Goal: Task Accomplishment & Management: Use online tool/utility

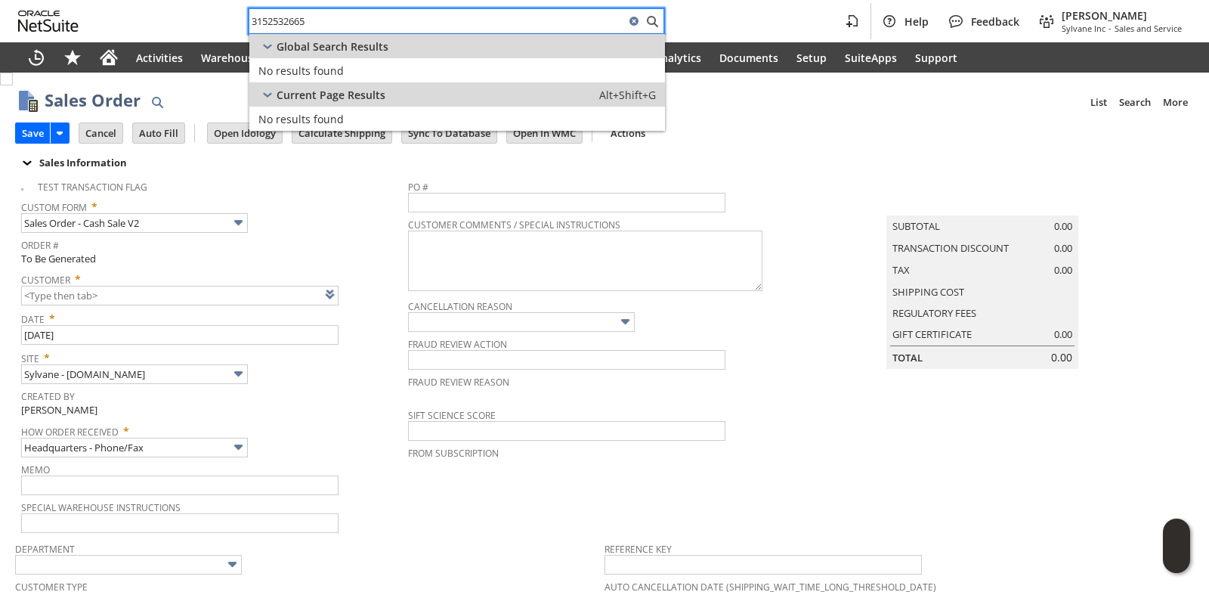
click at [318, 18] on input "3152532665" at bounding box center [437, 21] width 376 height 18
type input "8187315475"
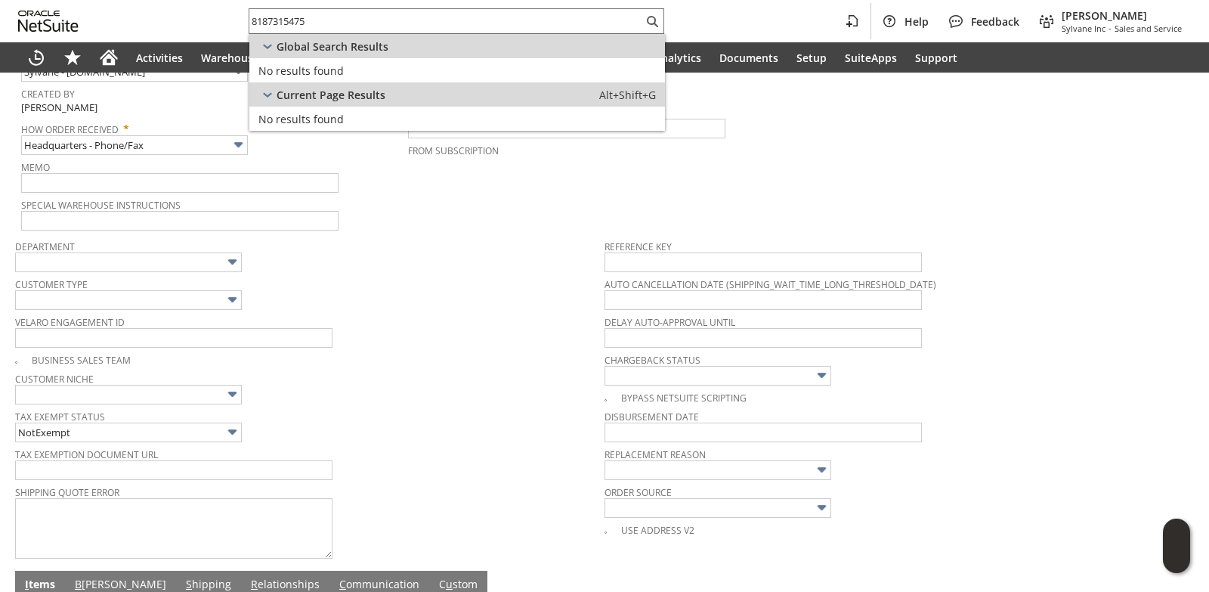
click at [415, 366] on div "Business Sales Team" at bounding box center [309, 357] width 589 height 17
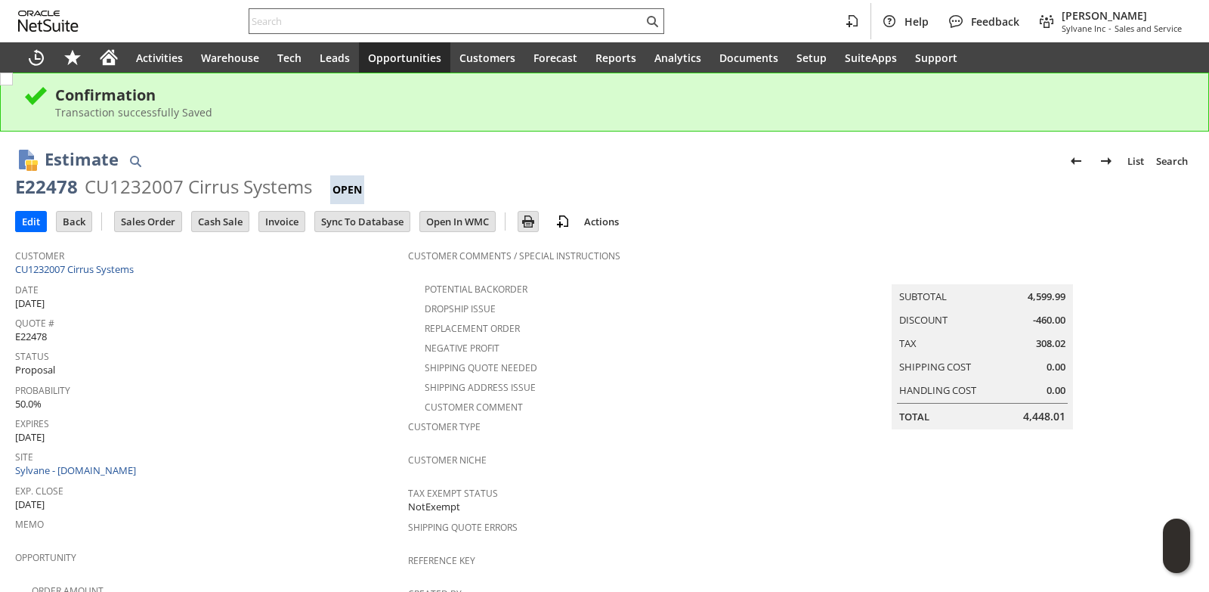
click at [325, 20] on input "text" at bounding box center [446, 21] width 394 height 18
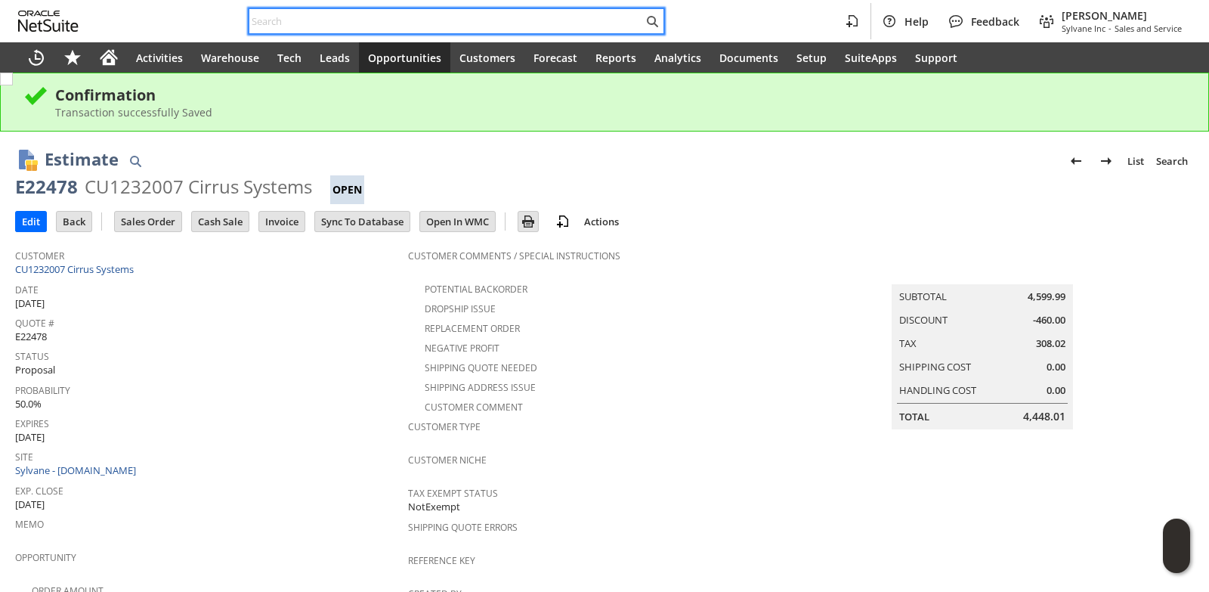
paste input "hallsheetmetal.com"
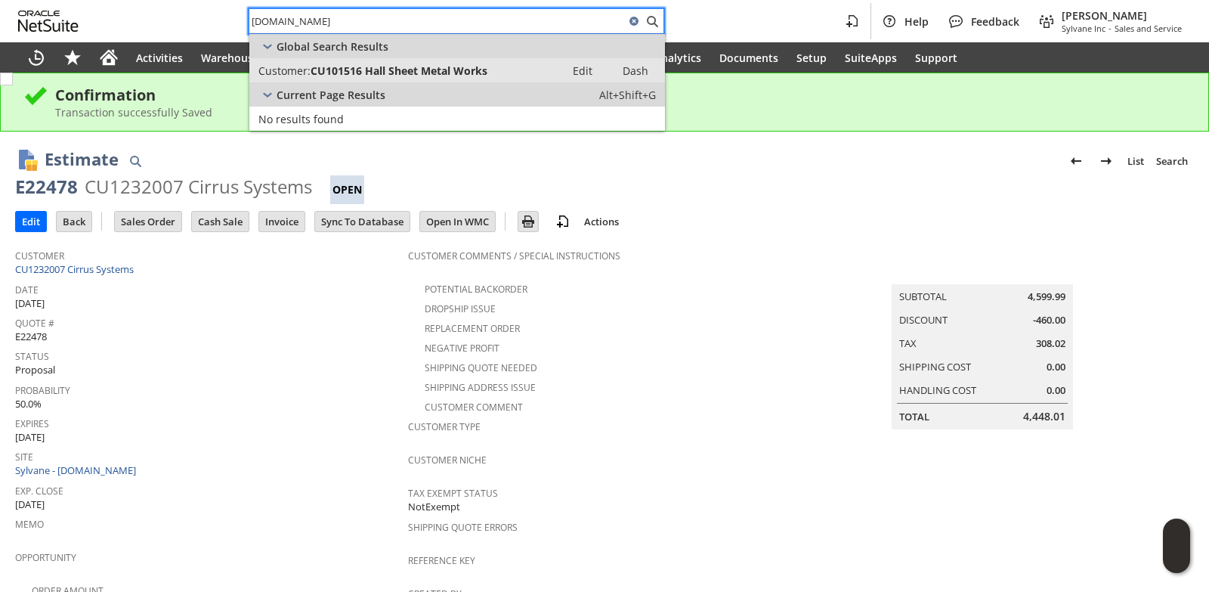
type input "hallsheetmetal.com"
click at [385, 63] on span "CU101516 Hall Sheet Metal Works" at bounding box center [399, 70] width 177 height 14
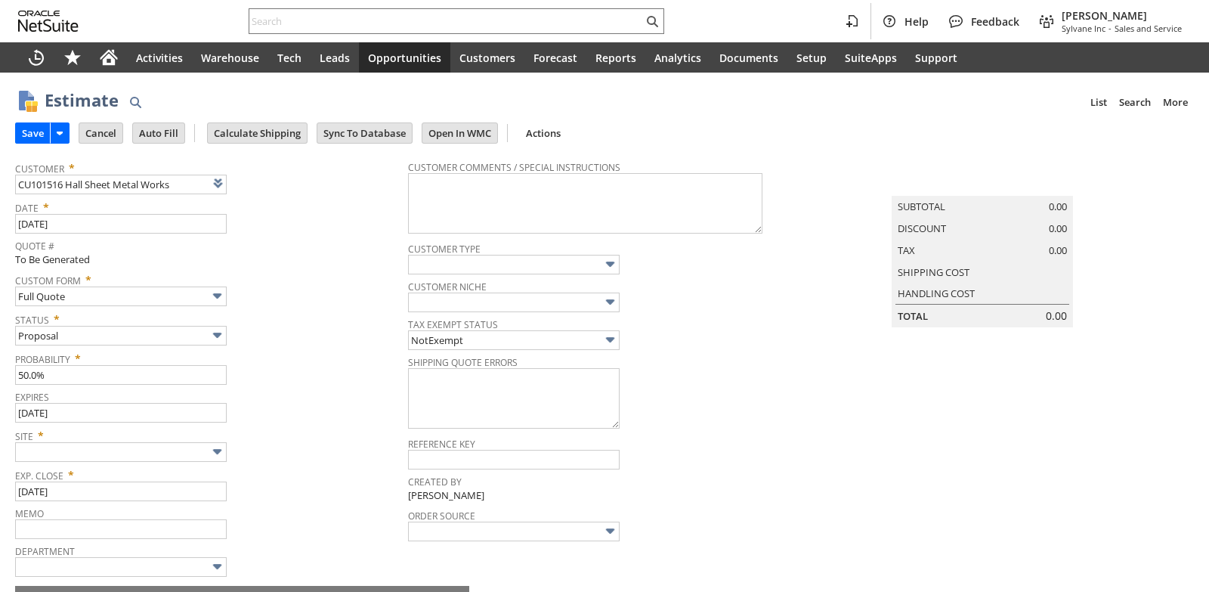
type input "Intelligent Recommendations ⁰"
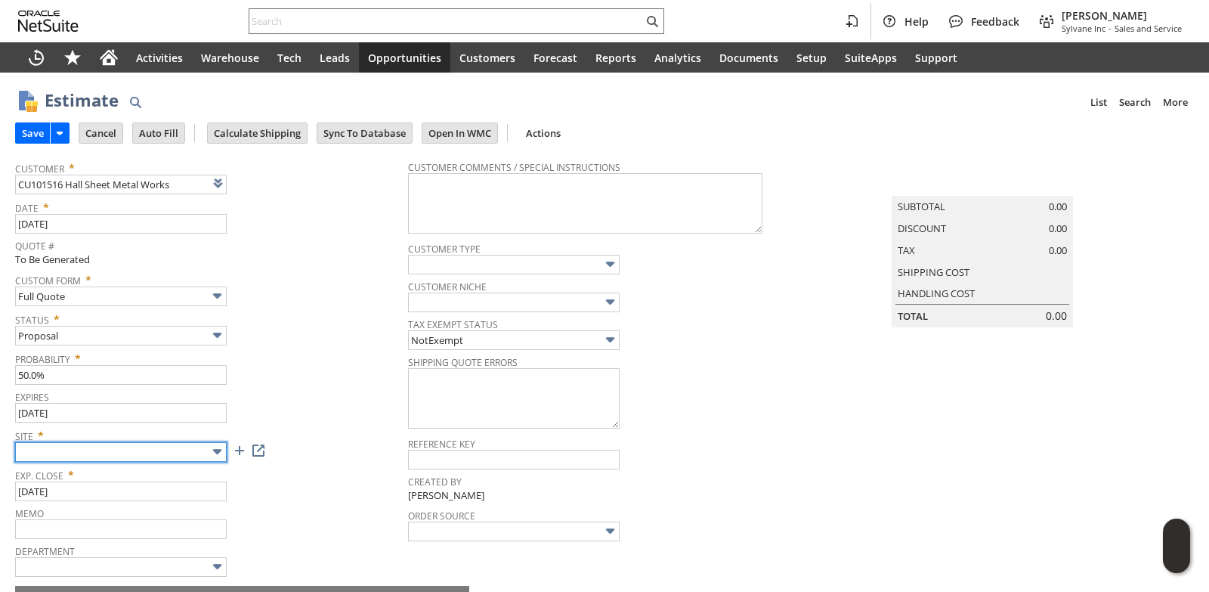
click at [116, 449] on input "text" at bounding box center [121, 452] width 212 height 20
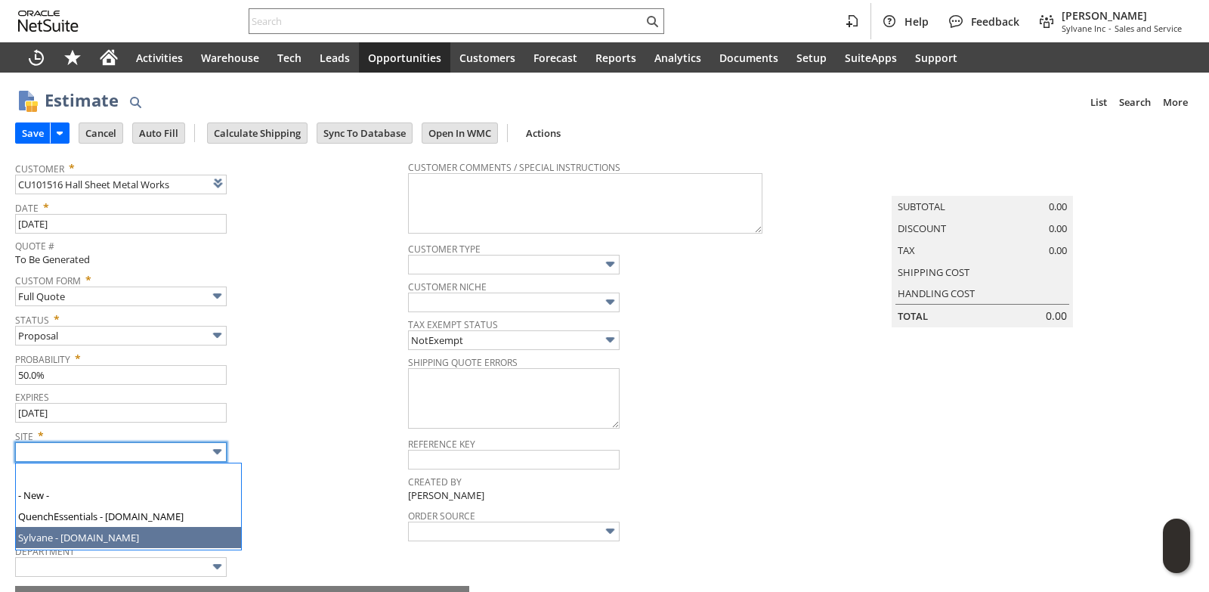
type input "Sylvane - [DOMAIN_NAME]"
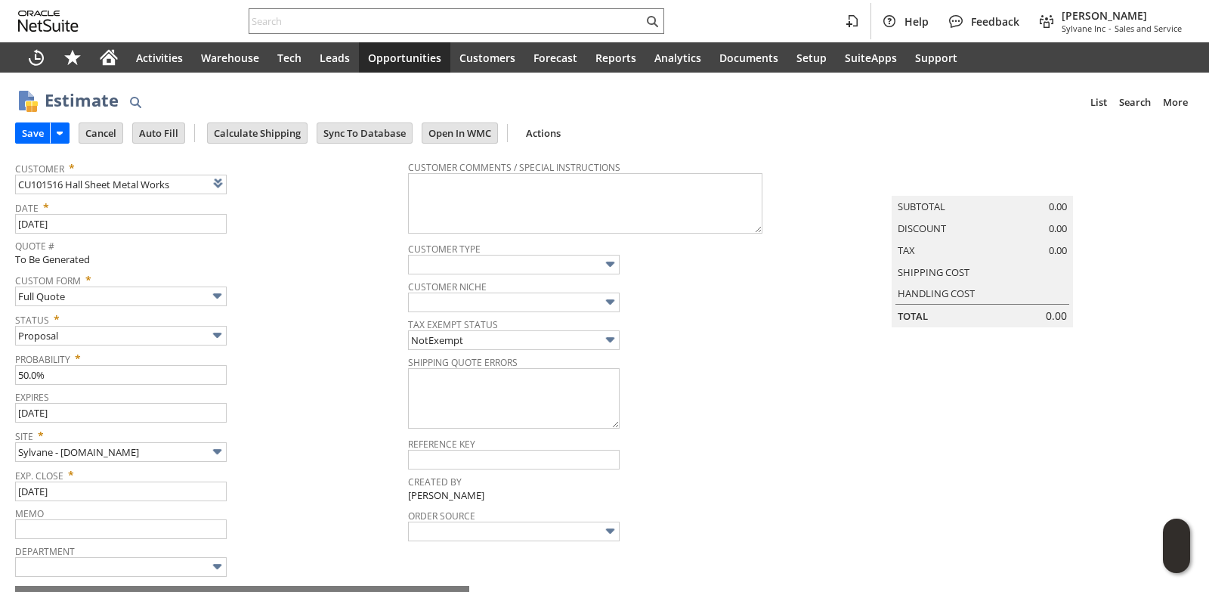
click at [335, 354] on span "Probability *" at bounding box center [207, 356] width 385 height 18
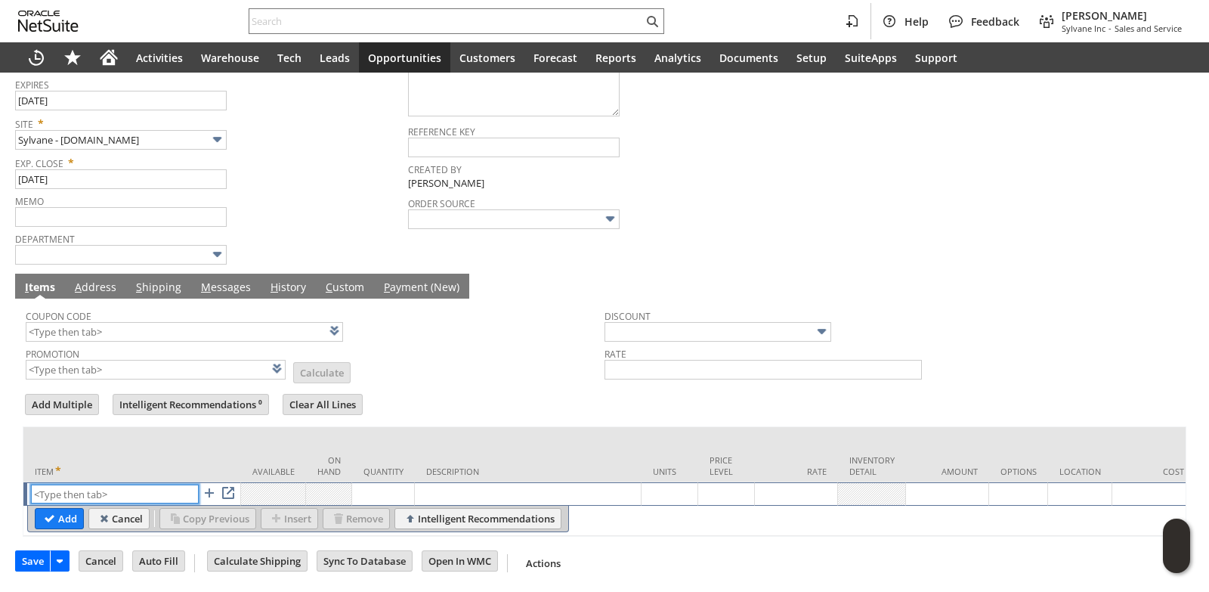
click at [93, 484] on input "text" at bounding box center [115, 493] width 168 height 19
paste input "qu14856"
type input "qu14856"
click at [400, 427] on td "Quantity" at bounding box center [383, 454] width 63 height 55
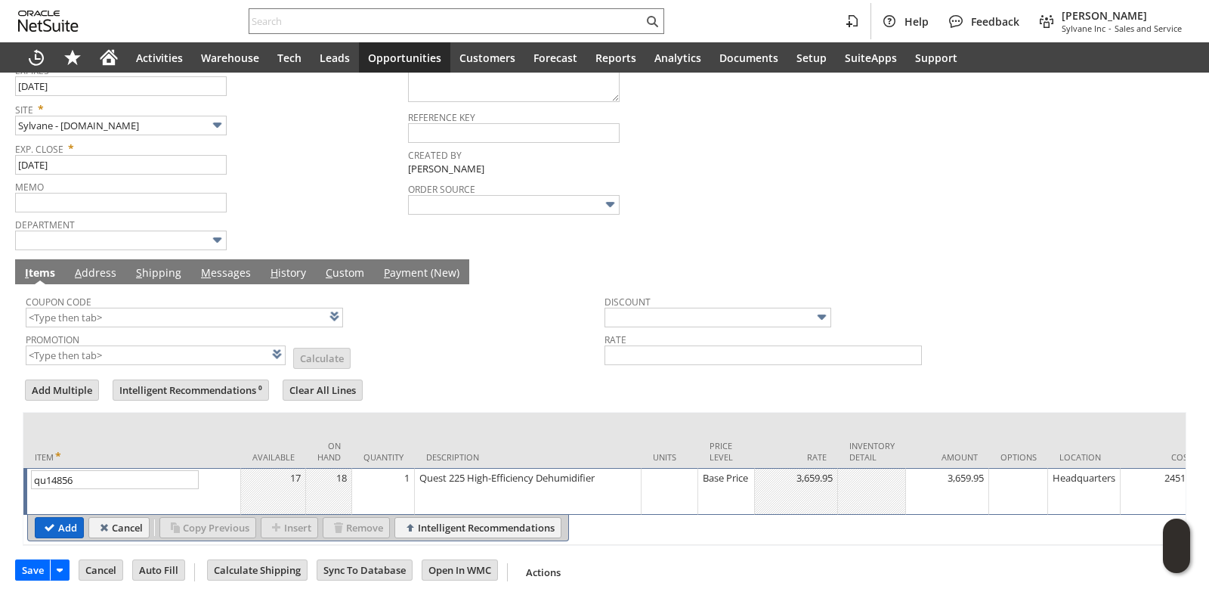
click at [68, 530] on input "Add" at bounding box center [60, 528] width 48 height 20
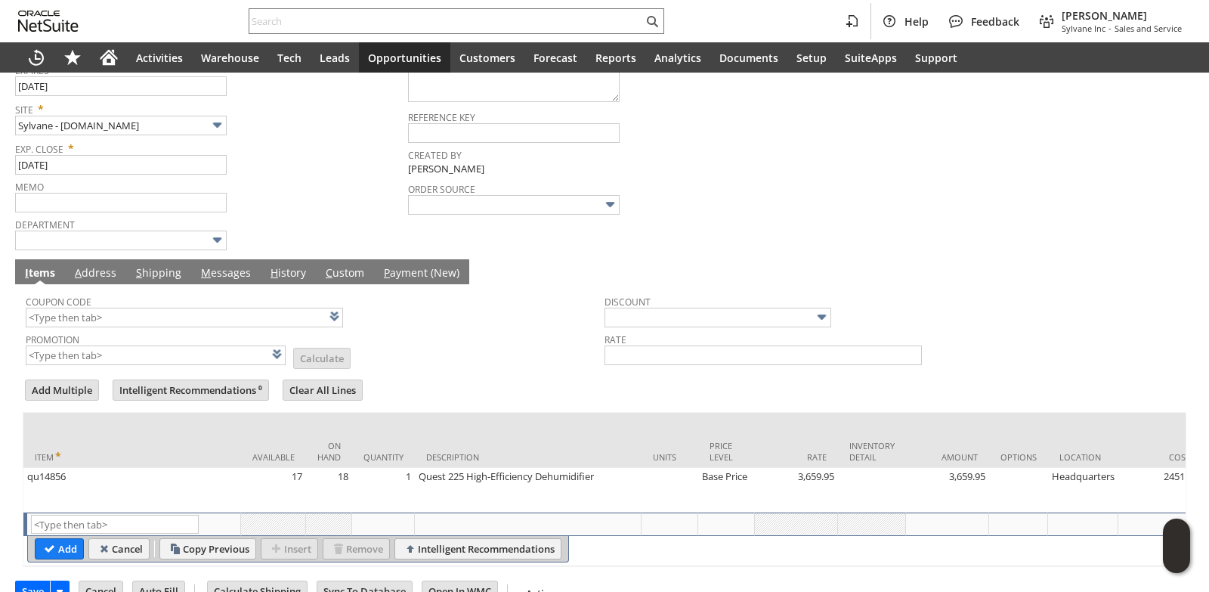
type input "Intelligent Recommendations¹⁰"
click at [94, 323] on input "text" at bounding box center [184, 318] width 317 height 20
click at [394, 381] on form "Add Multiple Intelligent Recommendations¹⁰ Clear All Lines Line Items All Item …" at bounding box center [605, 472] width 1164 height 190
type input "QU150"
type input "$150 Off Quest Dehumidifiers w/ Promo Code QU150"
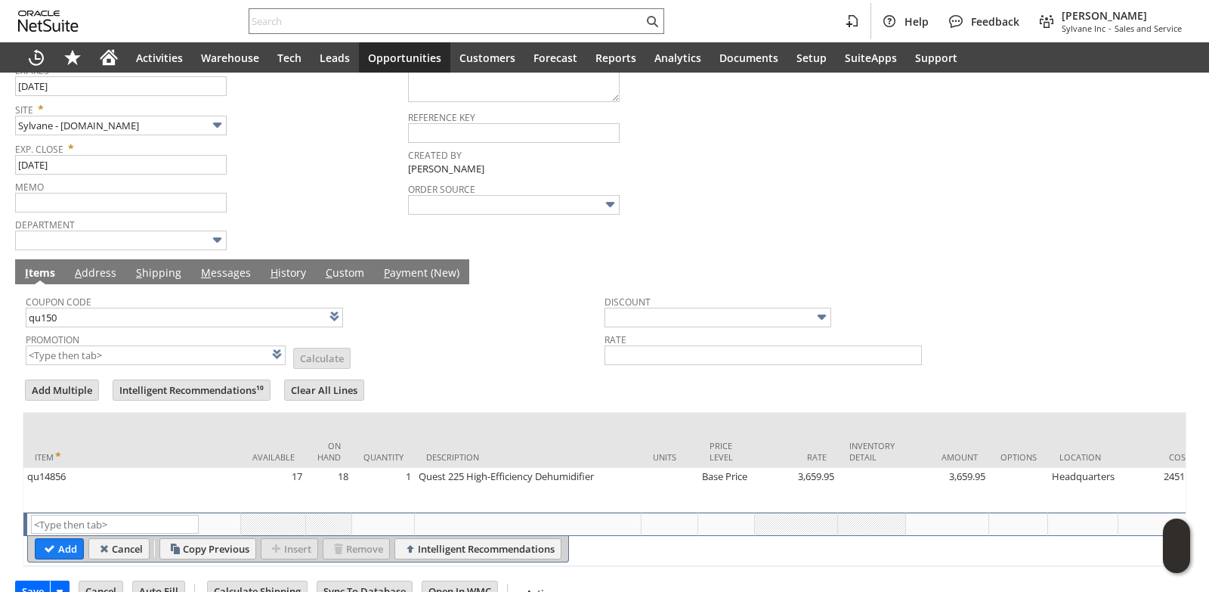
type input "Promo Code"
type input "-150.00"
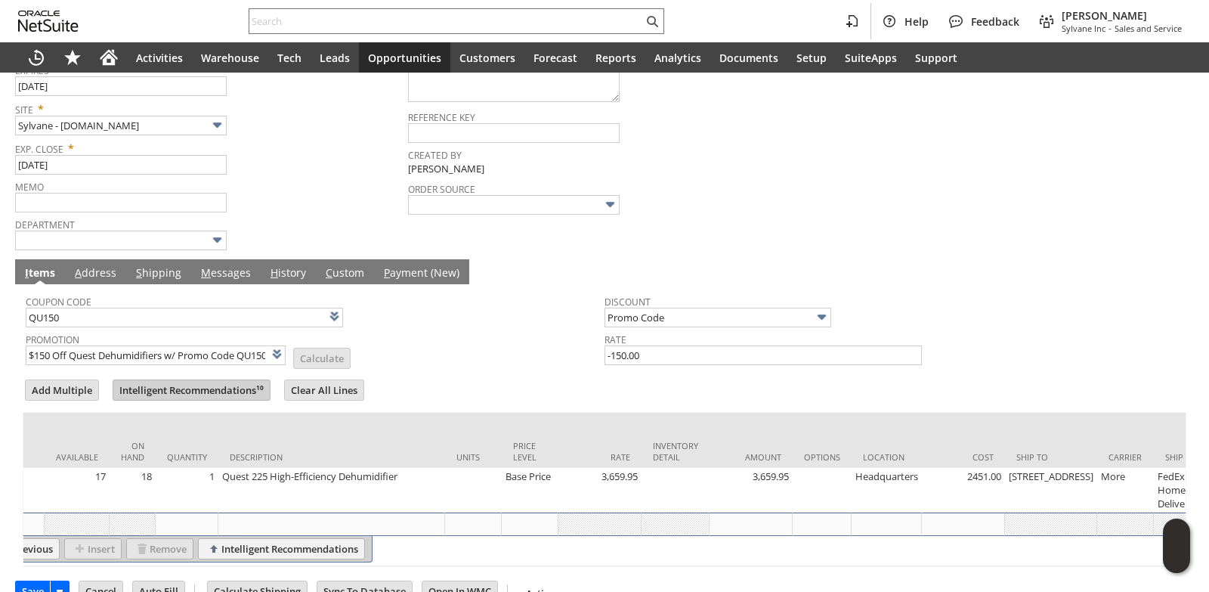
scroll to position [0, 190]
click at [231, 274] on link "M essages" at bounding box center [225, 273] width 57 height 17
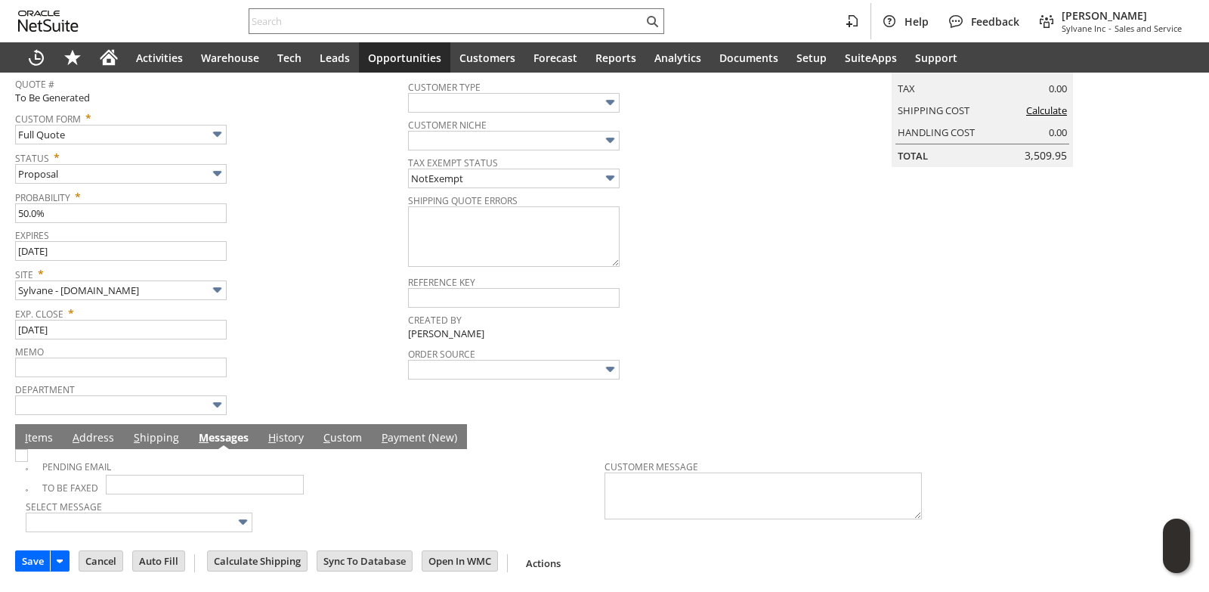
click at [28, 462] on img at bounding box center [21, 455] width 13 height 13
checkbox input "true"
click at [323, 296] on div "Site * Sylvane - [DOMAIN_NAME]" at bounding box center [207, 281] width 385 height 38
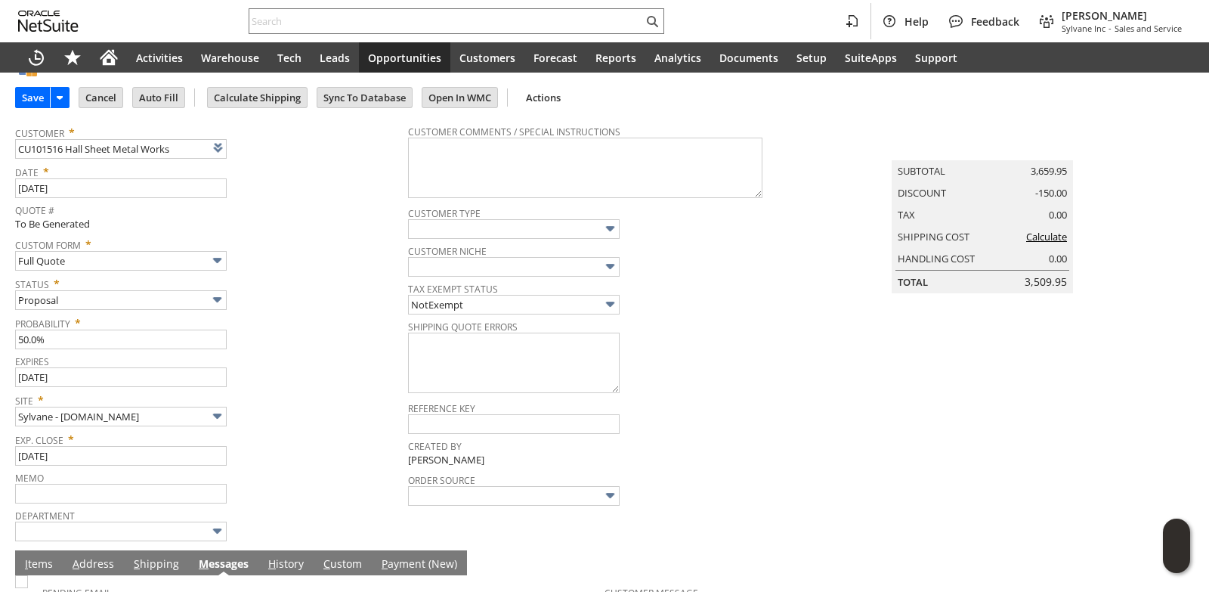
scroll to position [0, 0]
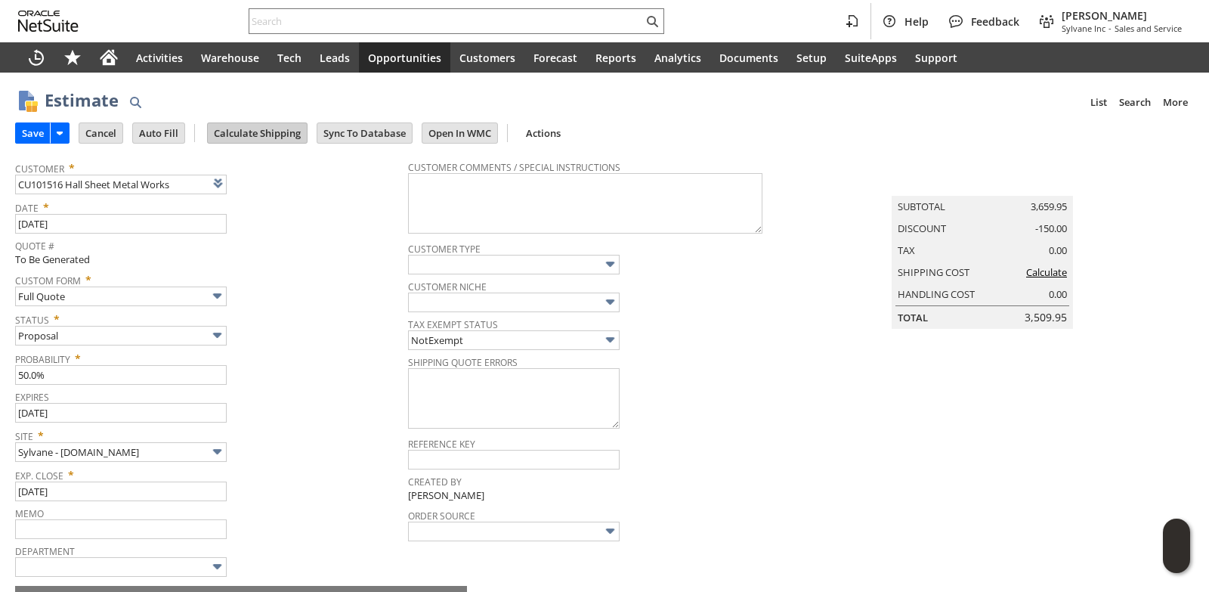
click at [252, 128] on input "Calculate Shipping" at bounding box center [257, 133] width 99 height 20
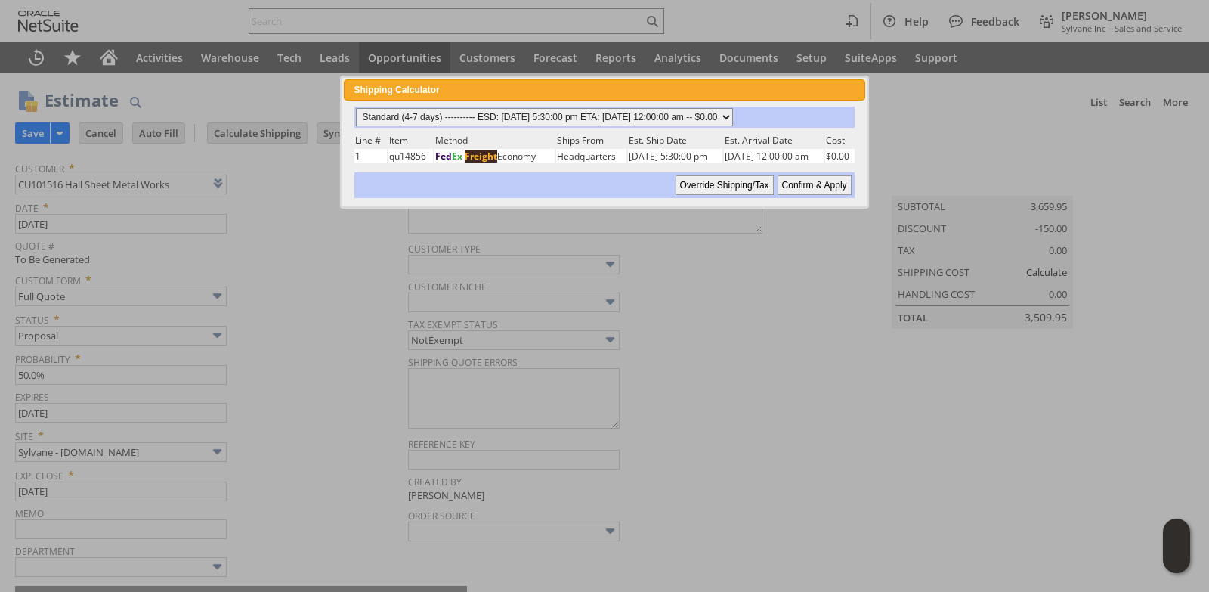
click at [733, 116] on select "Standard (4-7 days) ---------- ESD: [DATE] 5:30:00 pm ETA: [DATE] 12:00:00 am -…" at bounding box center [544, 117] width 377 height 18
drag, startPoint x: 750, startPoint y: 116, endPoint x: 763, endPoint y: 122, distance: 14.6
click at [733, 116] on select "Standard (4-7 days) ---------- ESD: [DATE] 5:30:00 pm ETA: [DATE] 12:00:00 am -…" at bounding box center [544, 117] width 377 height 18
click at [809, 184] on input "Confirm & Apply" at bounding box center [815, 185] width 74 height 20
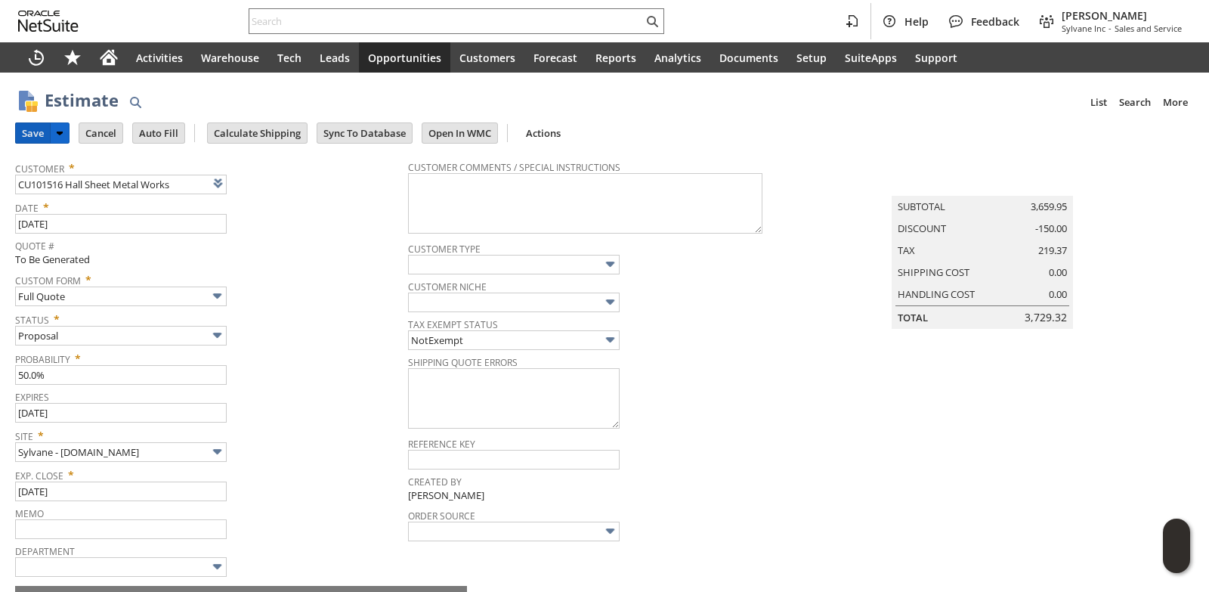
click at [26, 138] on input "Save" at bounding box center [33, 133] width 34 height 20
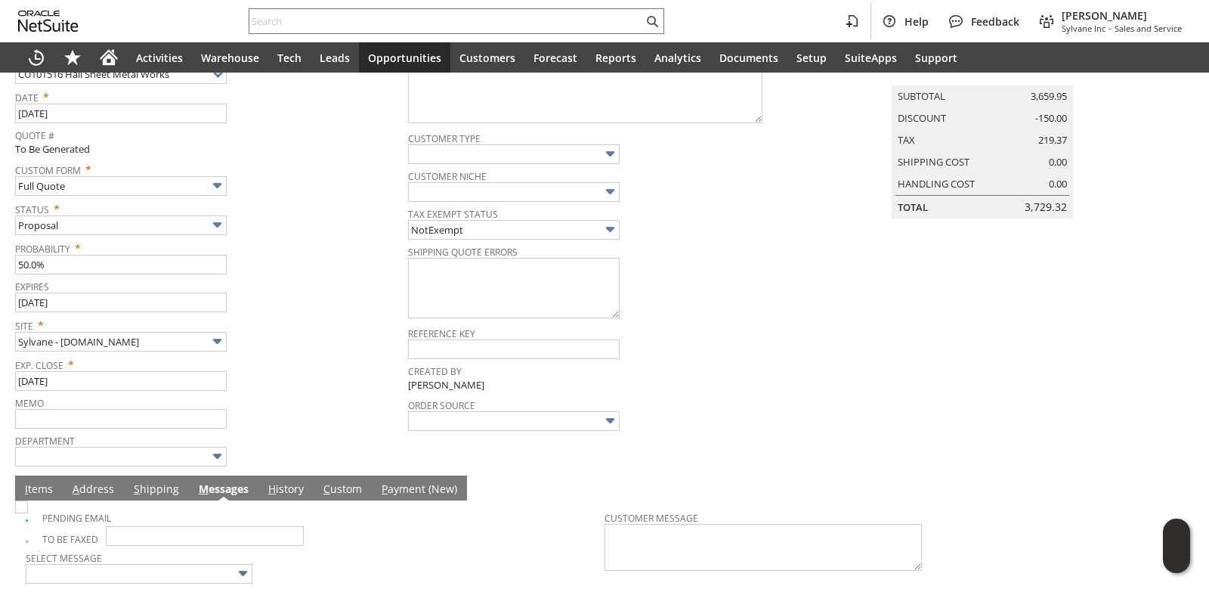
scroll to position [164, 0]
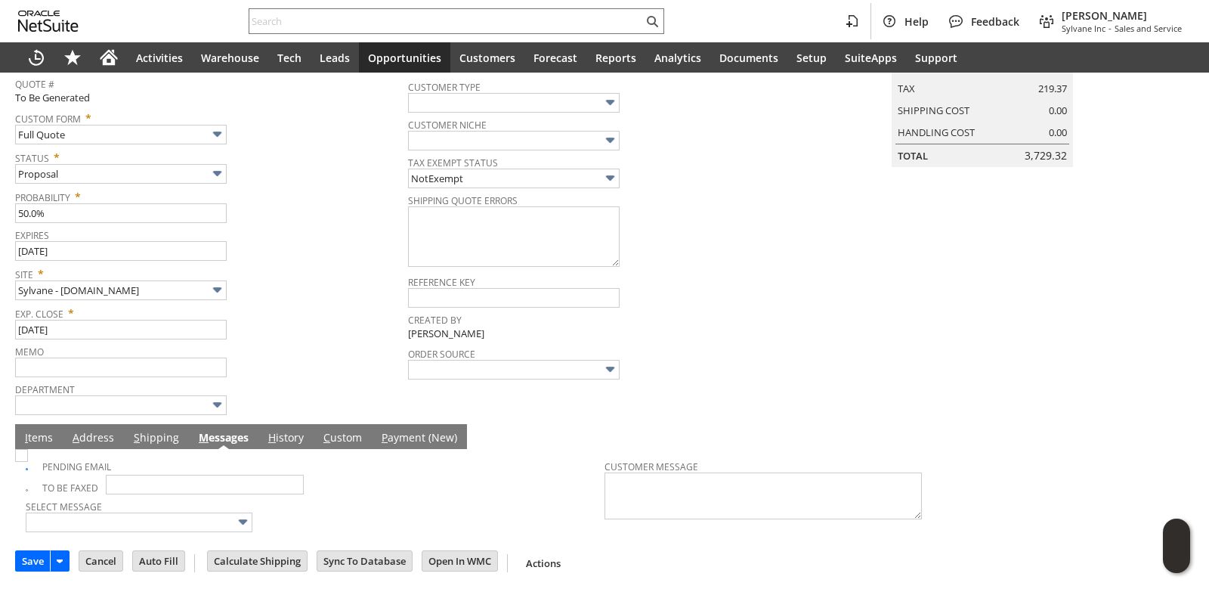
click at [30, 434] on link "I tems" at bounding box center [39, 438] width 36 height 17
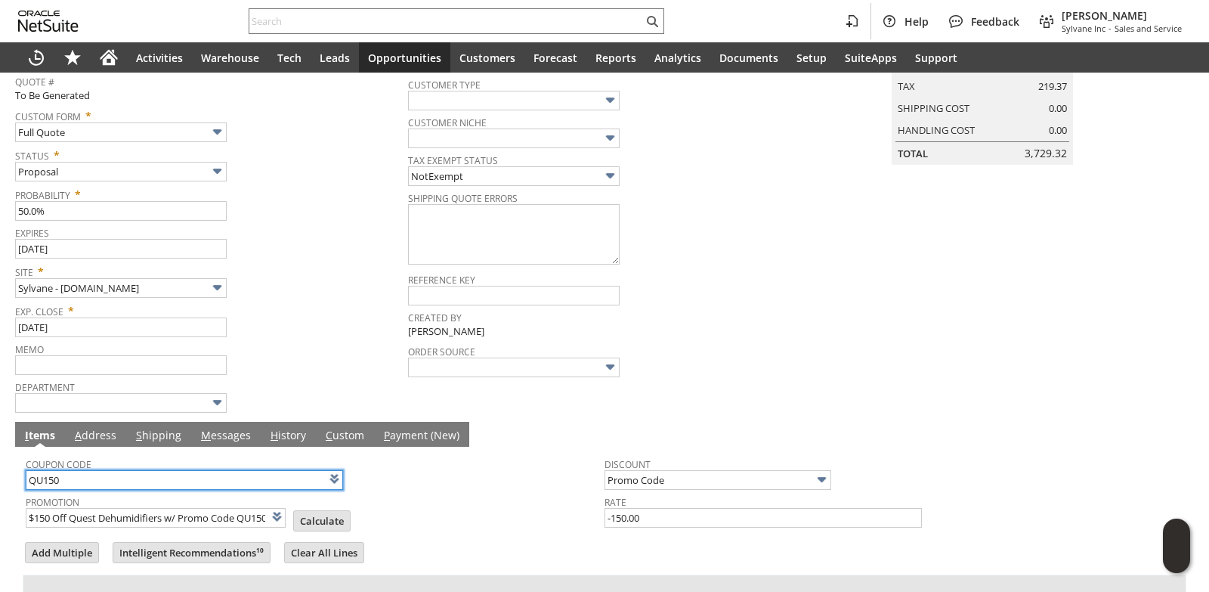
scroll to position [0, 190]
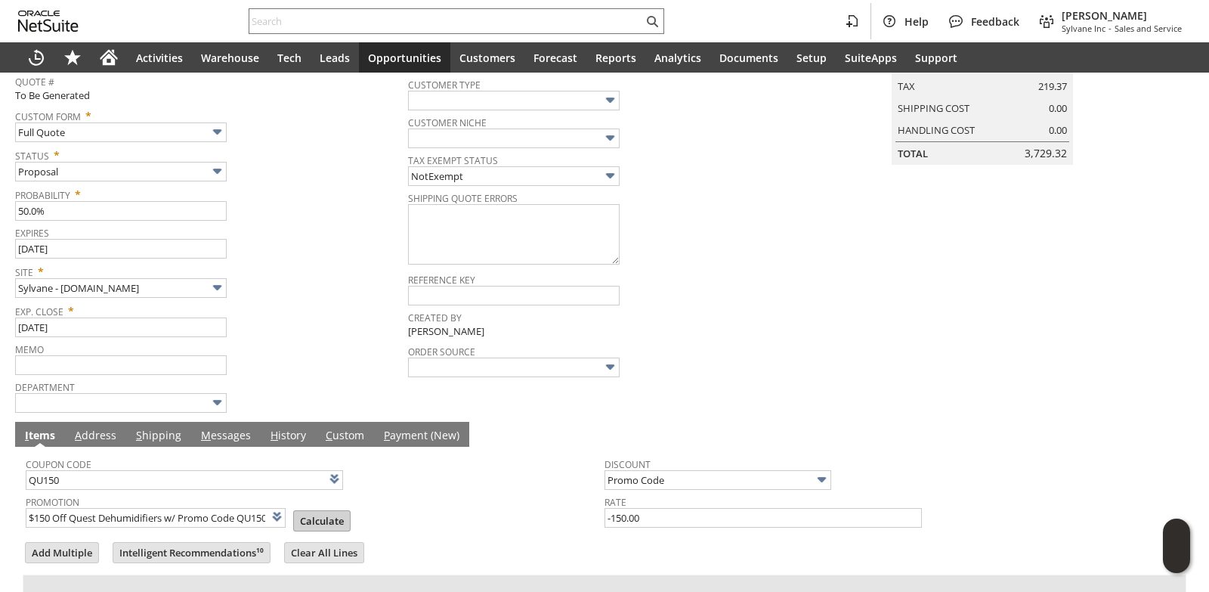
click at [320, 515] on input "Calculate" at bounding box center [322, 521] width 56 height 20
type input "Promo Code"
type input "-150.00"
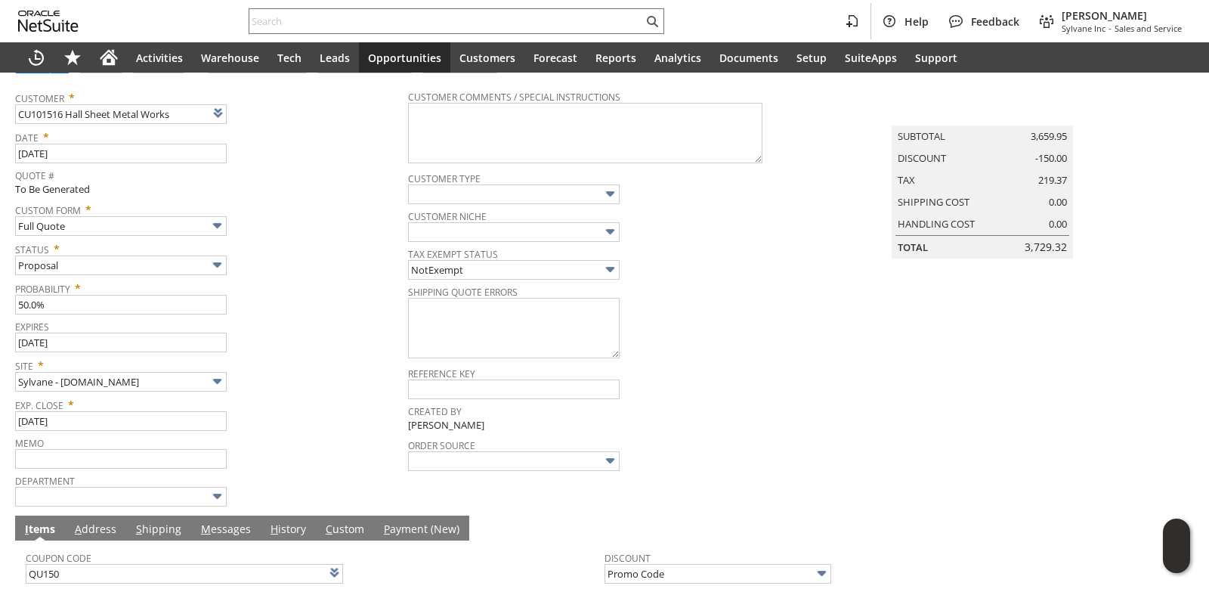
scroll to position [0, 0]
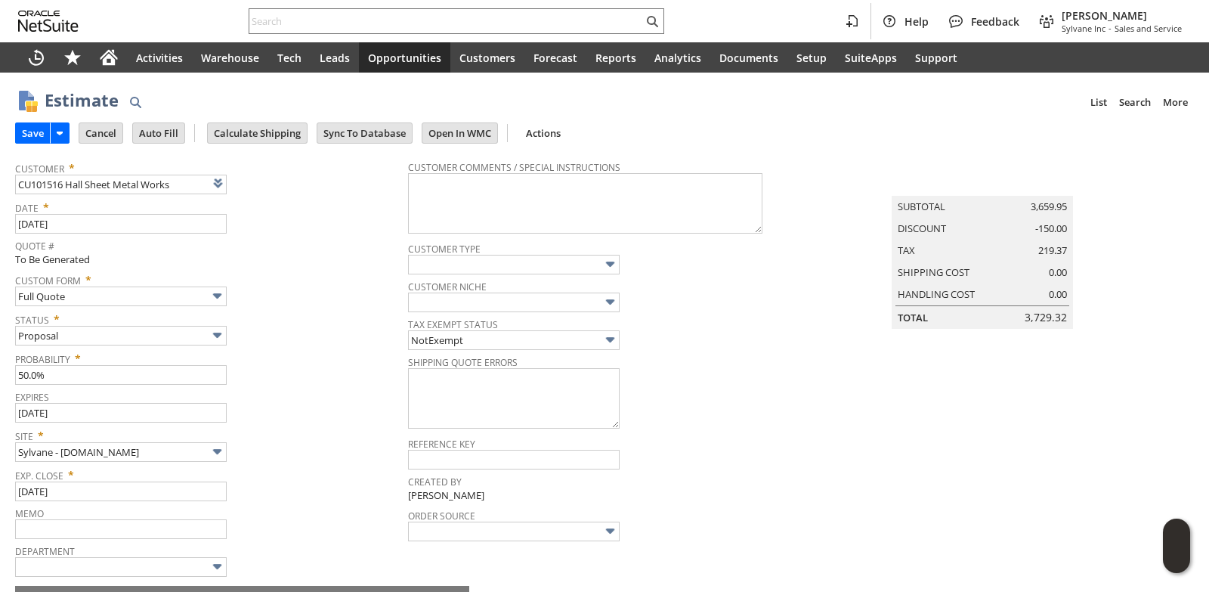
click at [32, 131] on input "Save" at bounding box center [33, 133] width 34 height 20
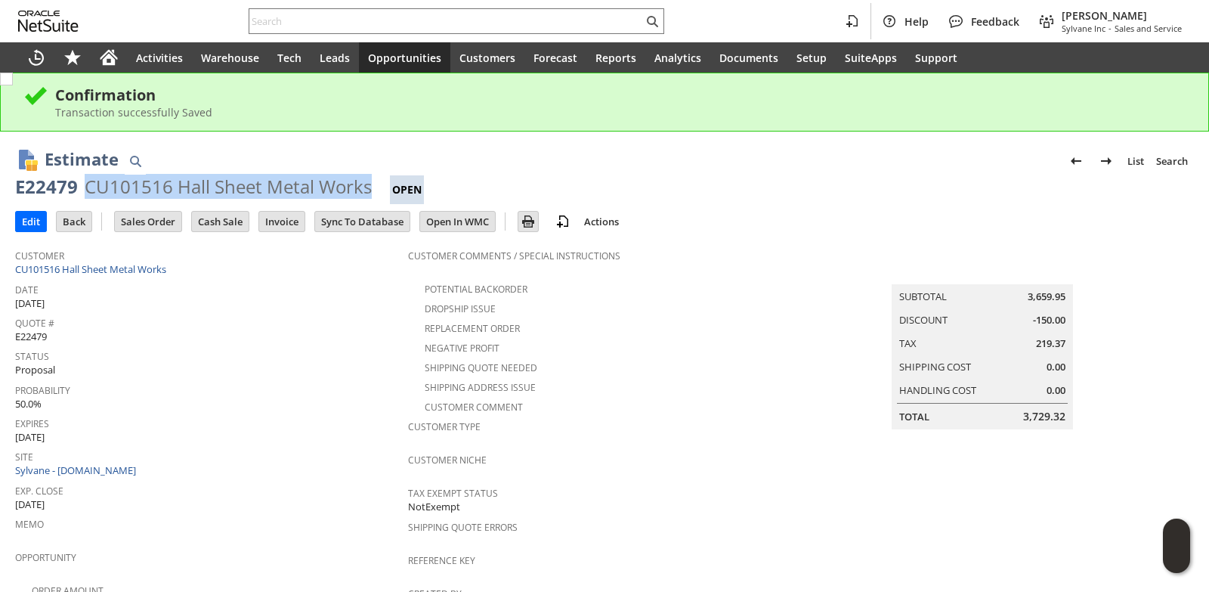
drag, startPoint x: 86, startPoint y: 185, endPoint x: 372, endPoint y: 186, distance: 285.6
click at [372, 186] on div "E22479 CU101516 Hall Sheet Metal Works Open" at bounding box center [604, 189] width 1179 height 29
copy div "CU101516 Hall Sheet Metal Works"
